Goal: Check status

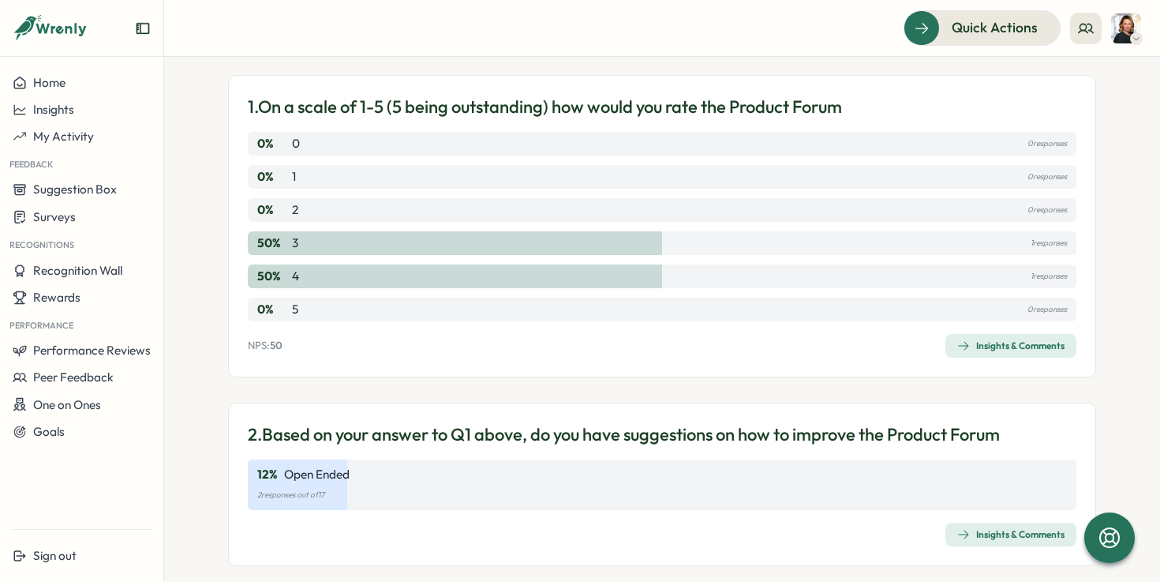
scroll to position [225, 0]
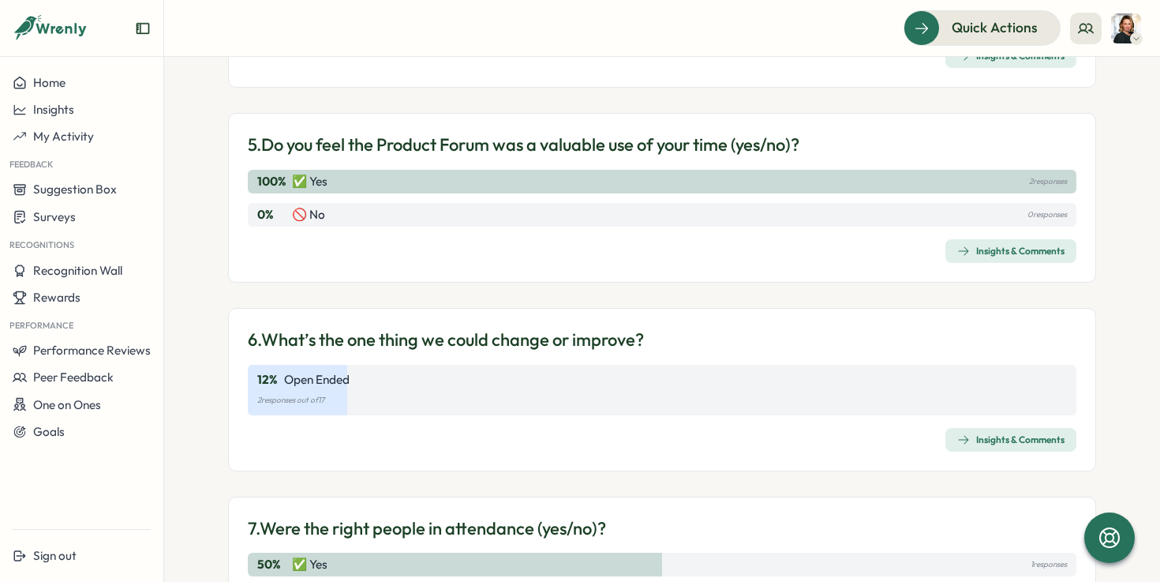
scroll to position [886, 0]
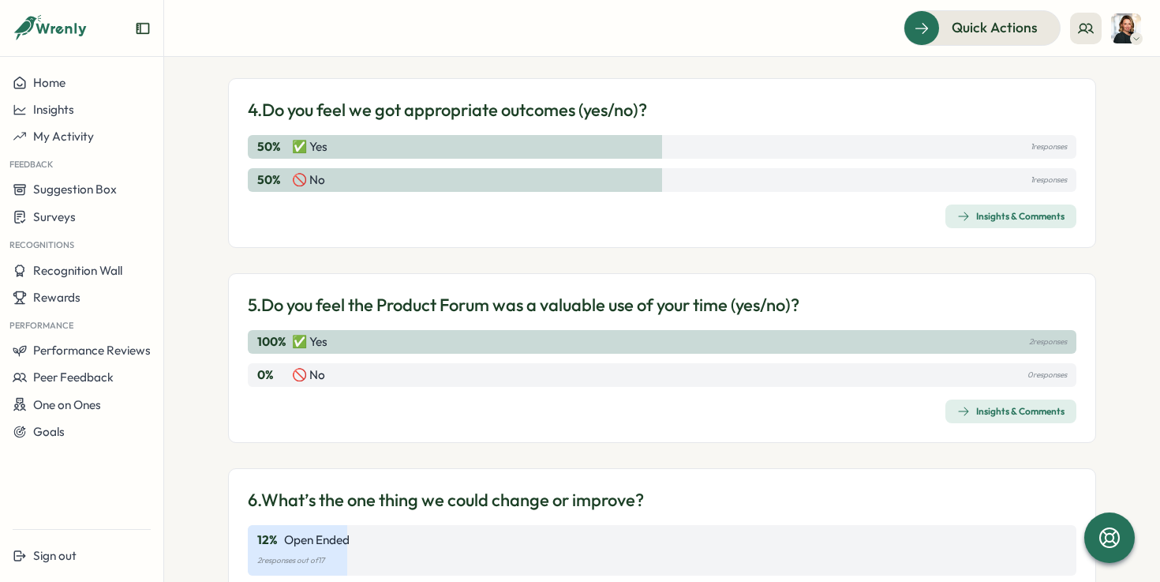
click at [43, 36] on icon at bounding box center [51, 28] width 76 height 27
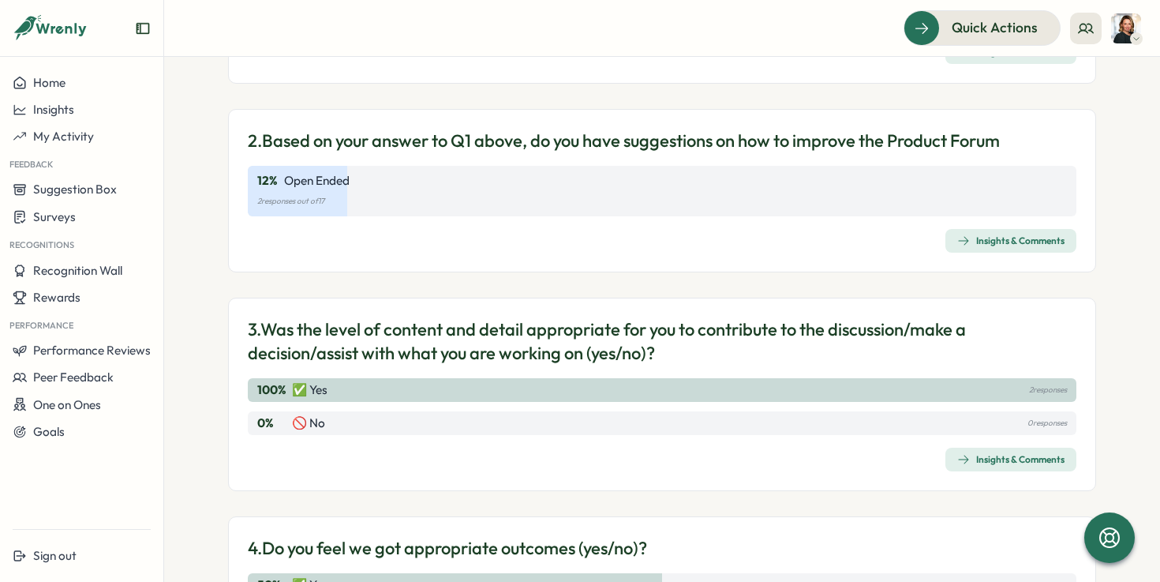
scroll to position [437, 0]
